Goal: Navigation & Orientation: Understand site structure

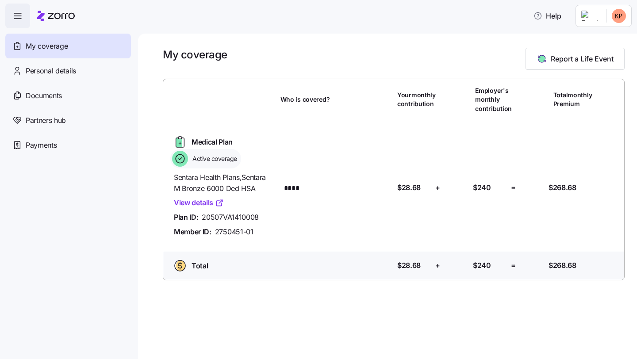
click at [70, 45] on div "My coverage" at bounding box center [68, 46] width 126 height 25
click at [621, 19] on html "Help My coverage Personal details Documents Partners hub Payments My coverage R…" at bounding box center [318, 177] width 637 height 354
click at [604, 42] on div "My settings" at bounding box center [601, 40] width 46 height 10
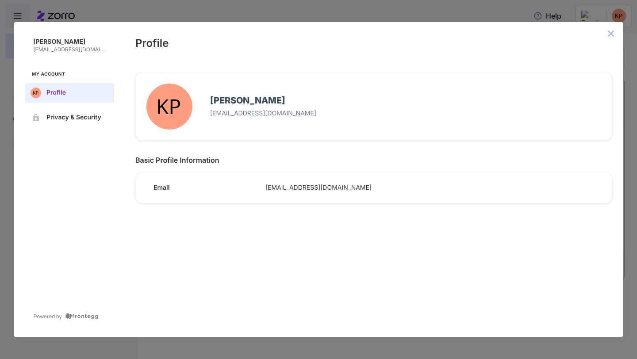
click at [609, 30] on icon "close admin-box" at bounding box center [610, 33] width 7 height 7
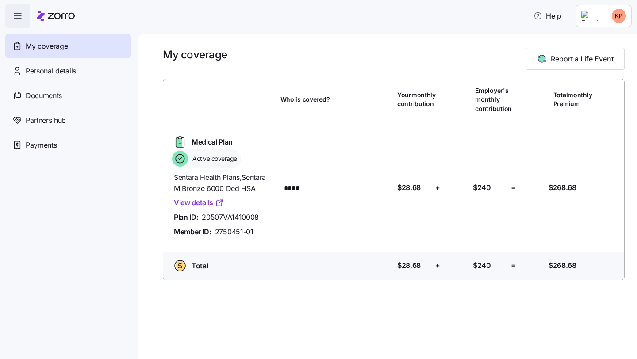
click at [22, 26] on span "button" at bounding box center [18, 16] width 24 height 24
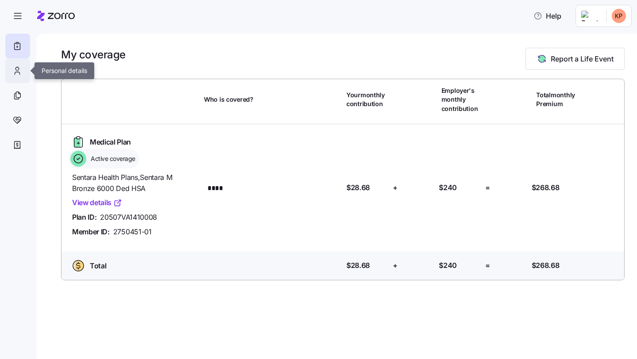
click at [18, 73] on icon at bounding box center [17, 70] width 10 height 11
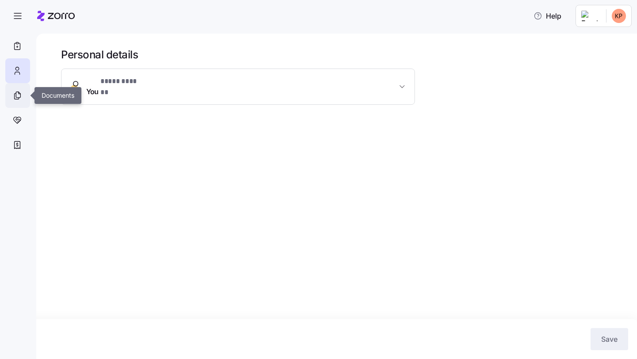
click at [19, 96] on icon at bounding box center [17, 95] width 10 height 11
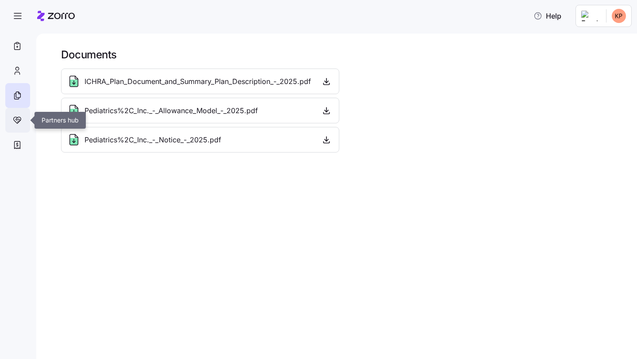
click at [16, 118] on icon at bounding box center [18, 119] width 4 height 3
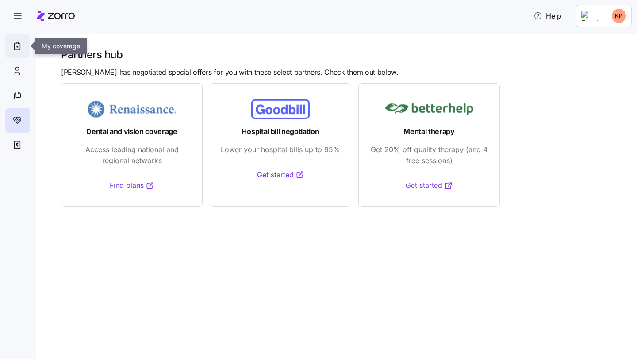
click at [21, 44] on icon at bounding box center [17, 46] width 10 height 11
